Goal: Task Accomplishment & Management: Manage account settings

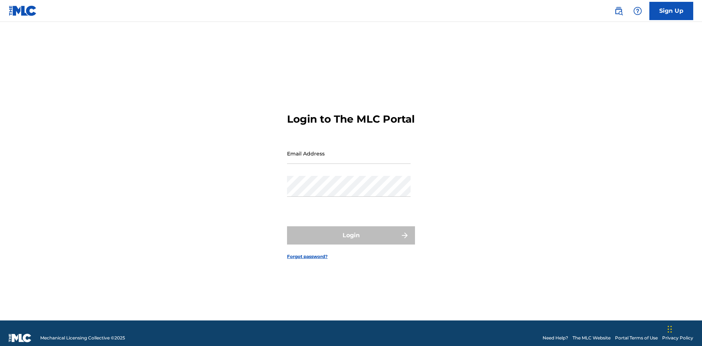
scroll to position [10, 0]
click at [349, 150] on input "Email Address" at bounding box center [349, 153] width 124 height 21
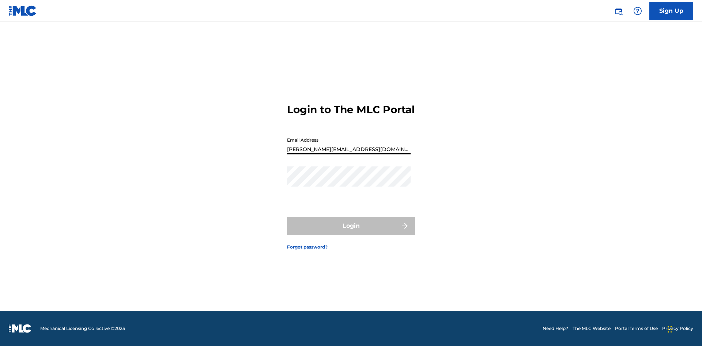
type input "[PERSON_NAME][EMAIL_ADDRESS][DOMAIN_NAME]"
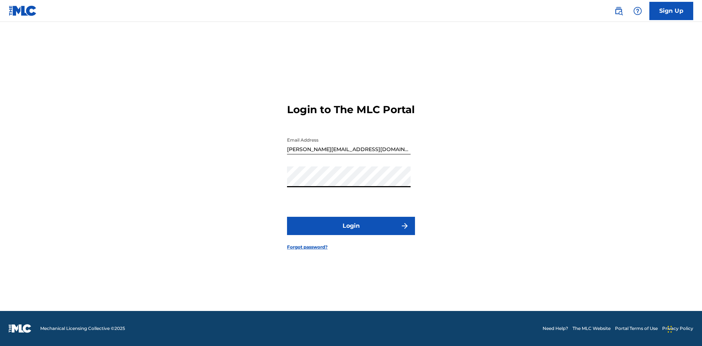
click at [351, 232] on button "Login" at bounding box center [351, 226] width 128 height 18
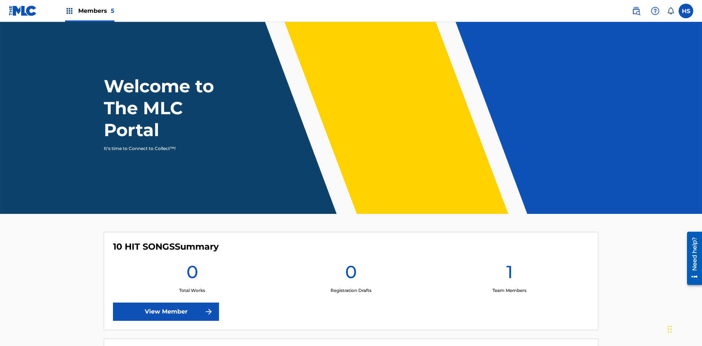
scroll to position [31, 0]
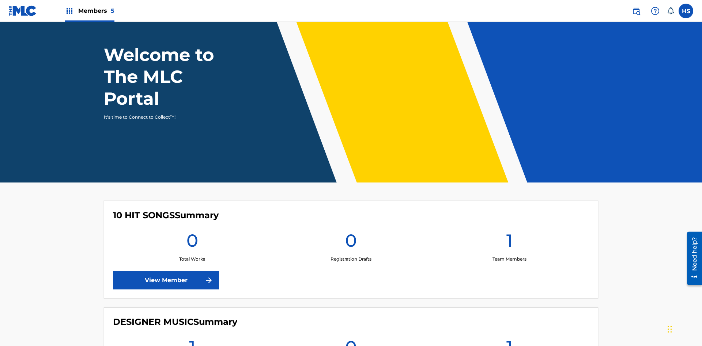
click at [89, 11] on span "Members 5" at bounding box center [96, 11] width 36 height 8
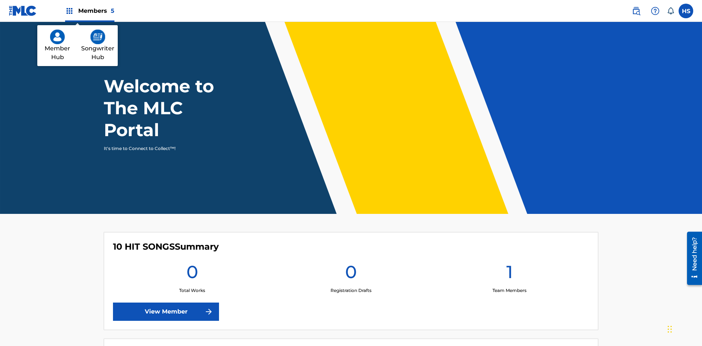
click at [98, 37] on img at bounding box center [97, 37] width 15 height 15
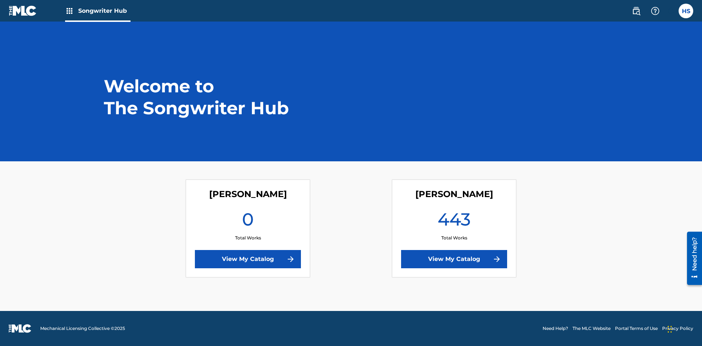
click at [248, 259] on link "View My Catalog" at bounding box center [248, 259] width 106 height 18
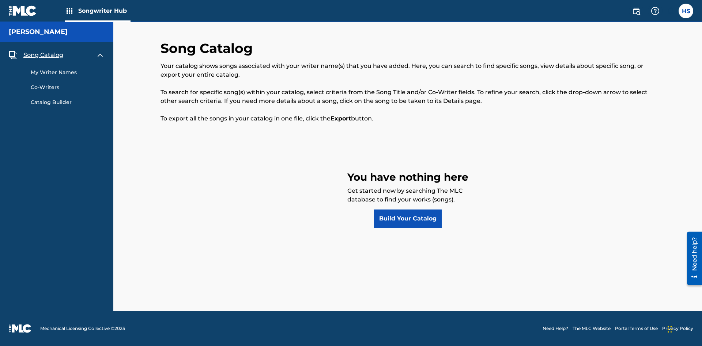
click at [43, 55] on span "Song Catalog" at bounding box center [43, 55] width 40 height 9
click at [407, 219] on link "Build Your Catalog" at bounding box center [408, 219] width 68 height 18
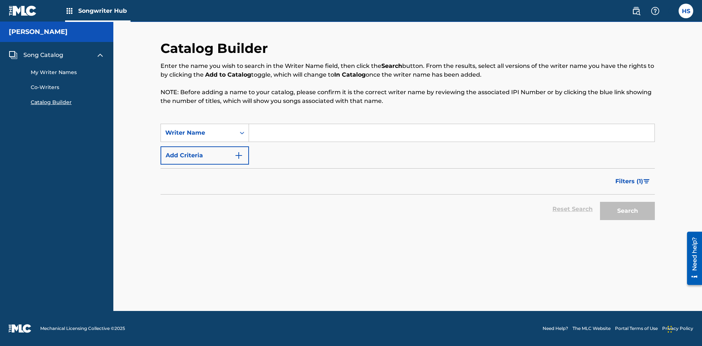
click at [205, 156] on button "Add Criteria" at bounding box center [204, 156] width 88 height 18
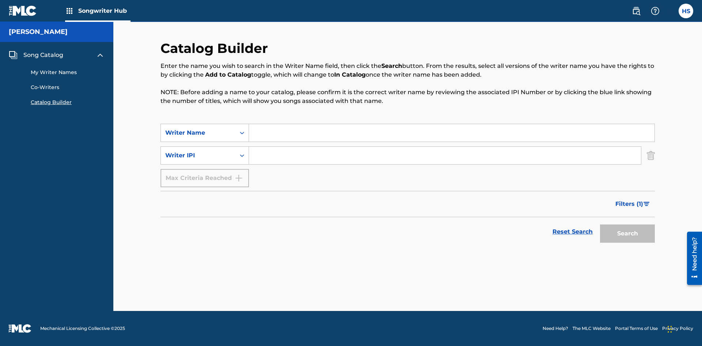
click at [451, 133] on input "Search Form" at bounding box center [451, 133] width 405 height 18
type input "[PERSON_NAME]"
click at [445, 156] on input "Search Form" at bounding box center [445, 156] width 392 height 18
type input "00196748412"
click at [627, 234] on button "Search" at bounding box center [627, 234] width 55 height 18
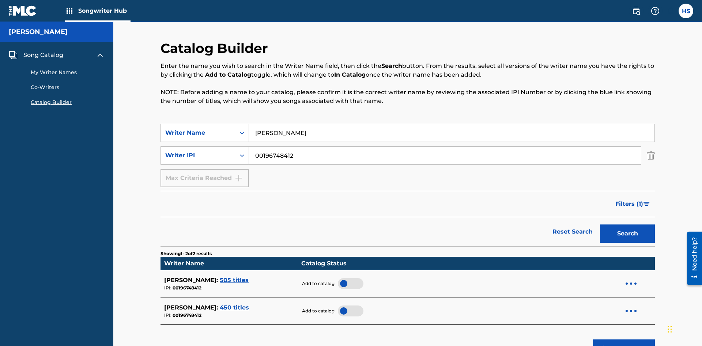
scroll to position [117, 0]
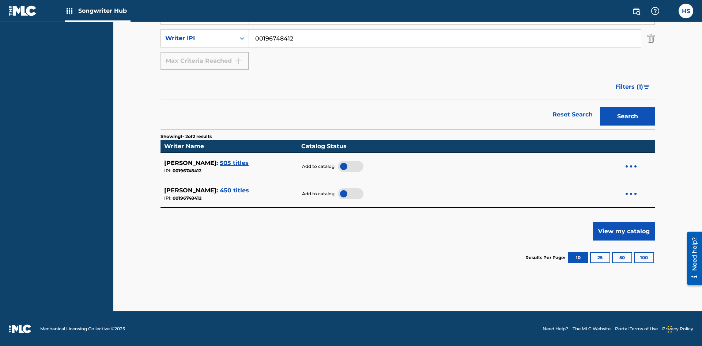
click at [347, 166] on div at bounding box center [351, 166] width 26 height 11
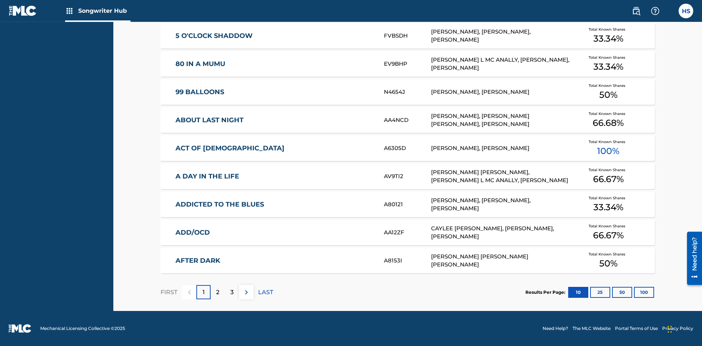
click at [634, 292] on button "100" at bounding box center [644, 292] width 20 height 11
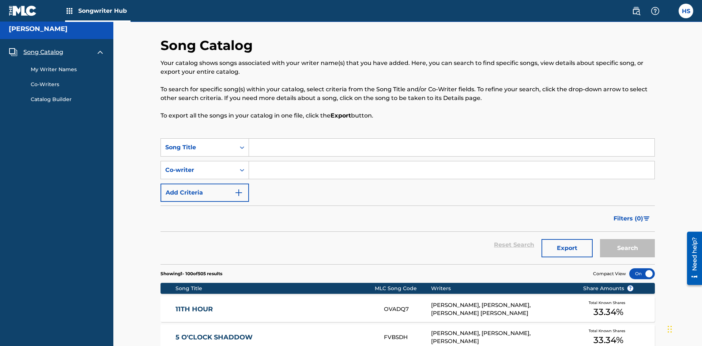
scroll to position [2837, 0]
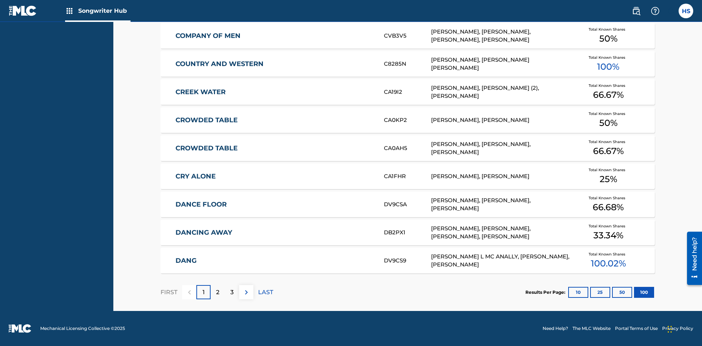
click at [168, 292] on p "FIRST" at bounding box center [168, 292] width 17 height 9
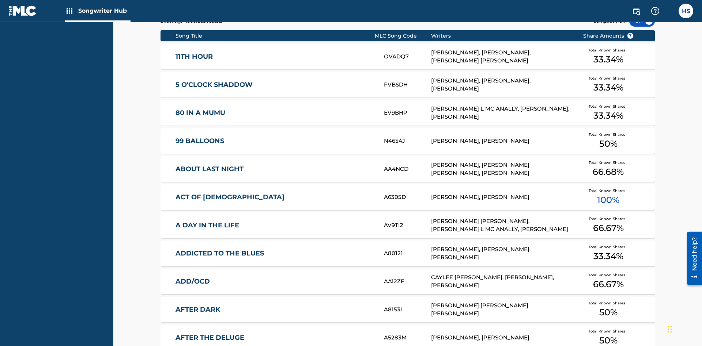
scroll to position [230, 0]
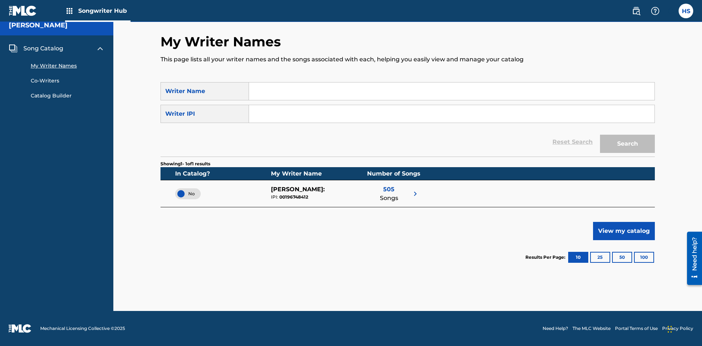
click at [188, 194] on span "No" at bounding box center [188, 194] width 14 height 7
click at [43, 49] on span "Song Catalog" at bounding box center [43, 48] width 40 height 9
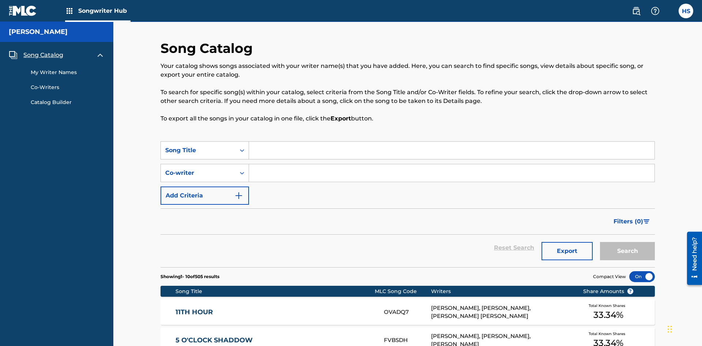
scroll to position [256, 0]
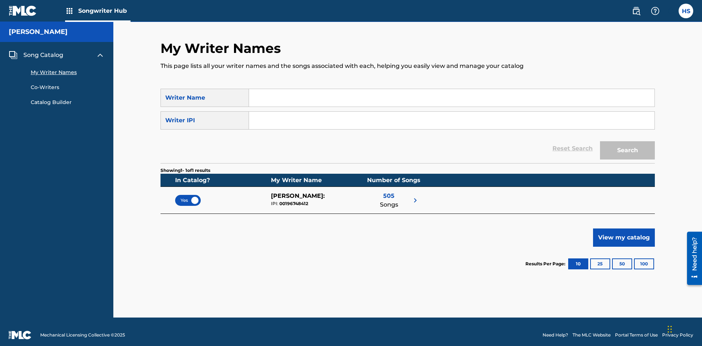
click at [188, 197] on span "Yes" at bounding box center [188, 200] width 15 height 7
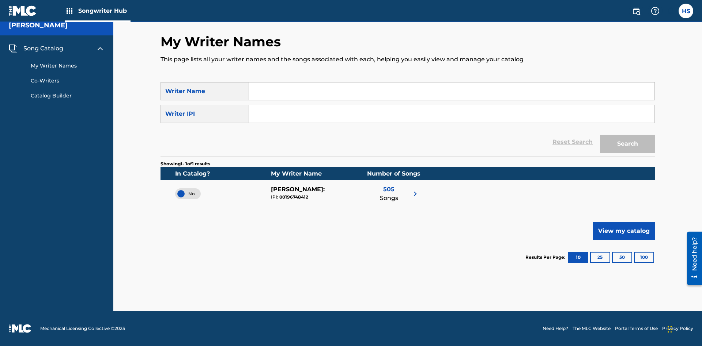
click at [43, 49] on span "Song Catalog" at bounding box center [43, 48] width 40 height 9
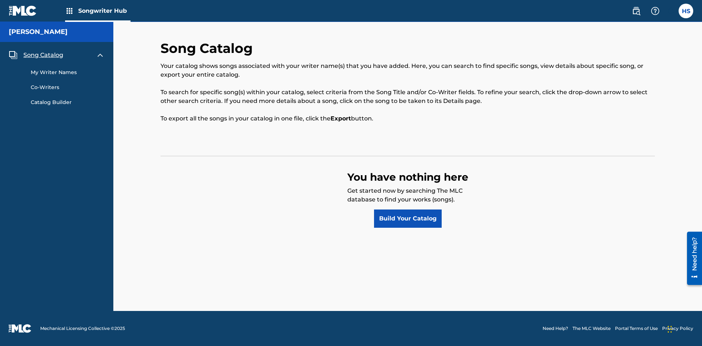
click at [407, 219] on link "Build Your Catalog" at bounding box center [408, 219] width 68 height 18
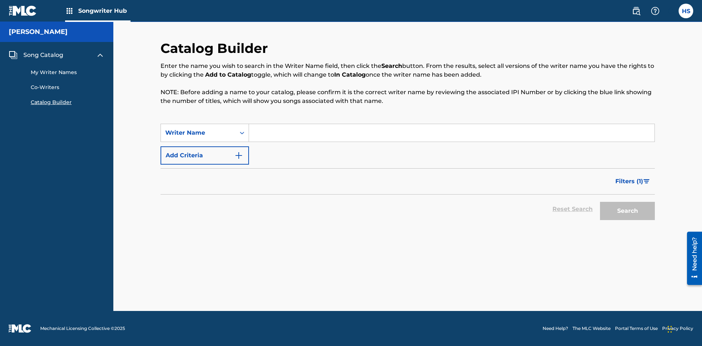
click at [205, 156] on button "Add Criteria" at bounding box center [204, 156] width 88 height 18
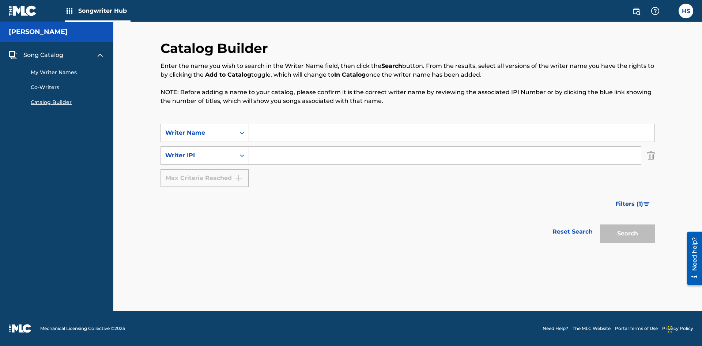
click at [451, 133] on input "Search Form" at bounding box center [451, 133] width 405 height 18
type input "[PERSON_NAME]"
click at [445, 156] on input "Search Form" at bounding box center [445, 156] width 392 height 18
type input "00196748412"
click at [627, 234] on button "Search" at bounding box center [627, 234] width 55 height 18
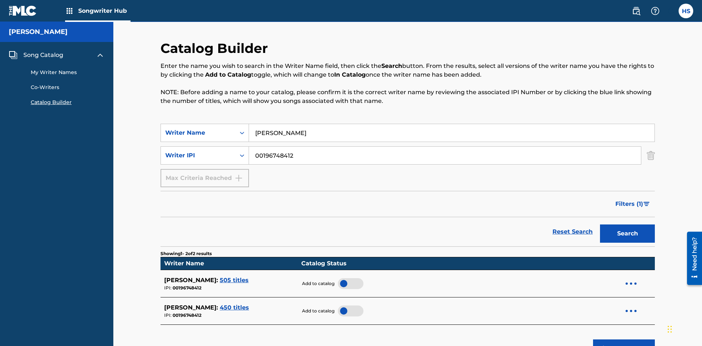
click at [347, 278] on div at bounding box center [351, 283] width 26 height 11
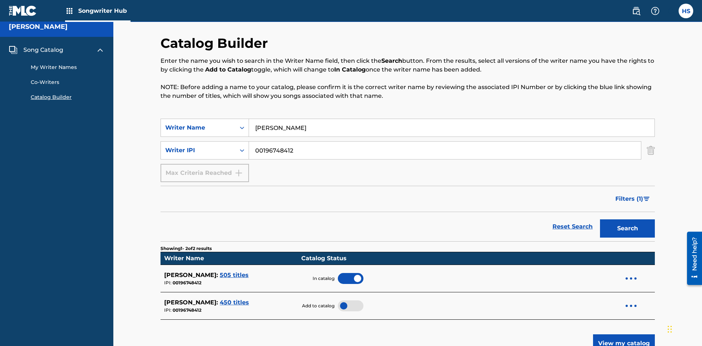
click at [43, 48] on span "Song Catalog" at bounding box center [43, 50] width 40 height 9
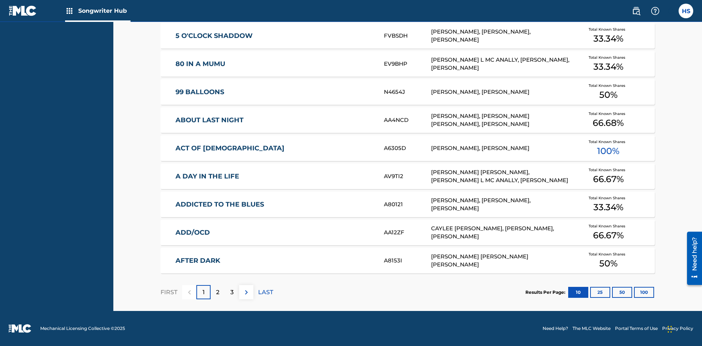
click at [634, 292] on button "100" at bounding box center [644, 292] width 20 height 11
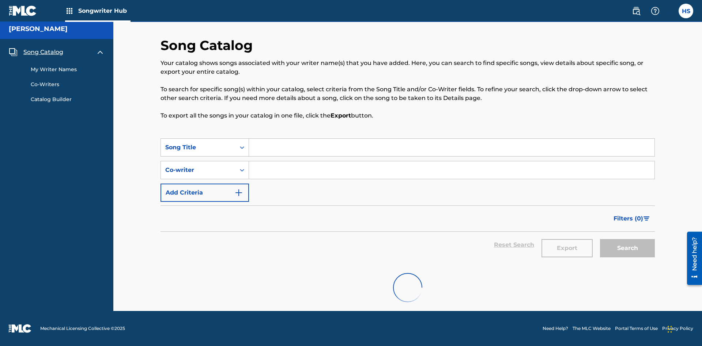
scroll to position [3, 0]
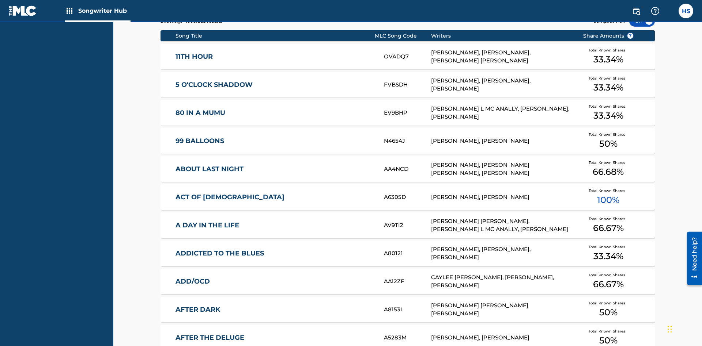
scroll to position [230, 0]
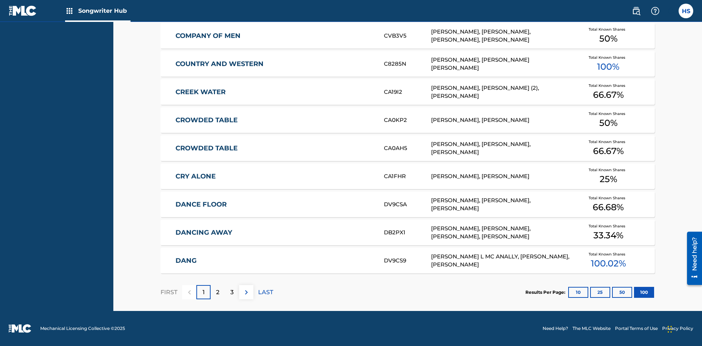
click at [246, 292] on img at bounding box center [246, 292] width 9 height 9
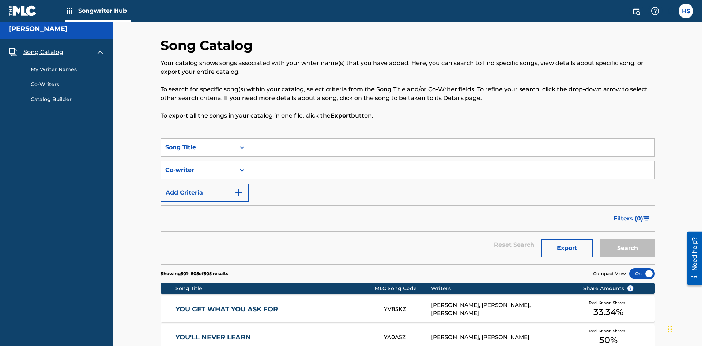
scroll to position [164, 0]
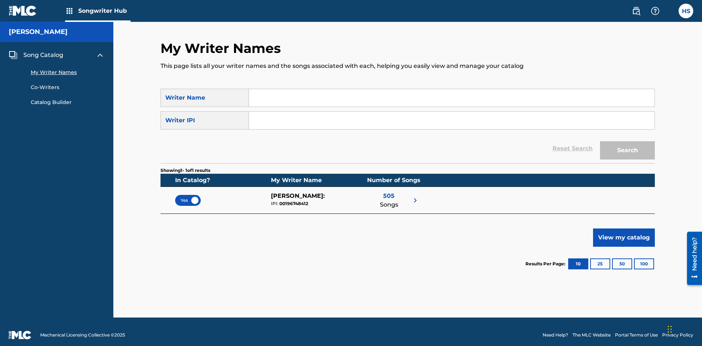
scroll to position [7, 0]
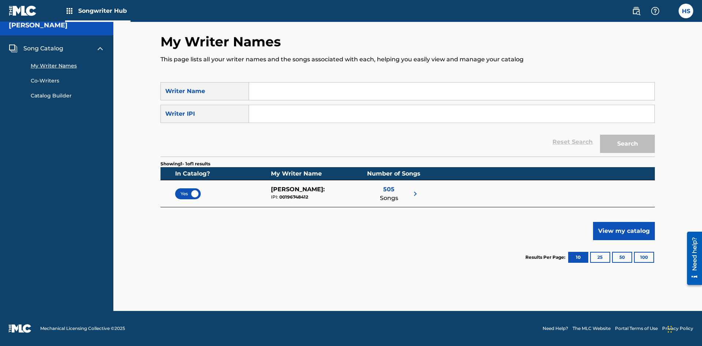
click at [451, 91] on input "Search Form" at bounding box center [451, 92] width 405 height 18
type input "[PERSON_NAME]"
click at [451, 114] on input "Search Form" at bounding box center [451, 114] width 405 height 18
type input "00196748412"
click at [627, 144] on button "Search" at bounding box center [627, 144] width 55 height 18
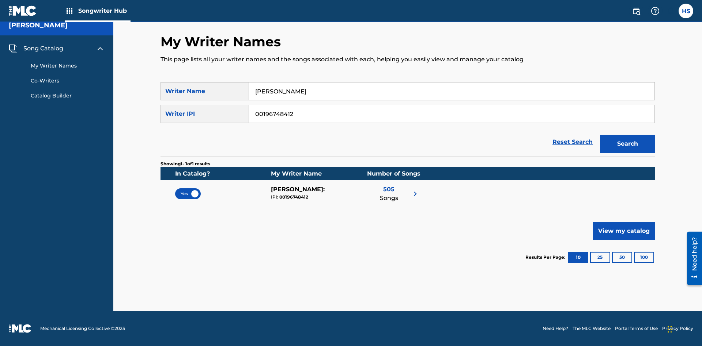
scroll to position [0, 0]
